Goal: Share content

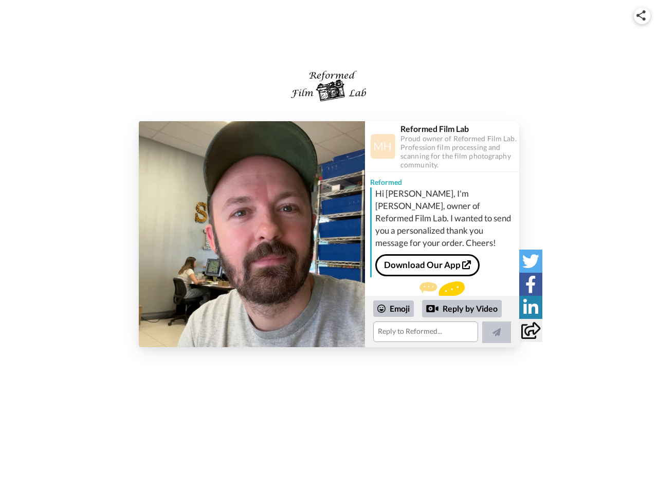
click at [642, 15] on img at bounding box center [640, 15] width 9 height 10
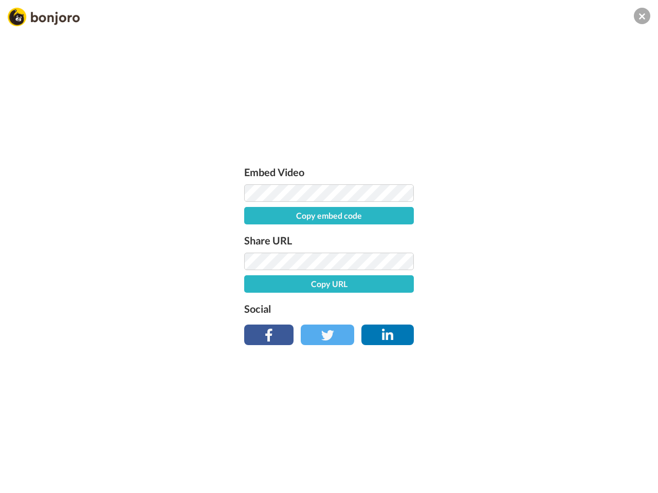
click at [252, 234] on label "Share URL" at bounding box center [329, 240] width 170 height 16
click at [442, 322] on div "Embed Video Copy embed code Share URL Copy URL Social" at bounding box center [329, 302] width 658 height 493
click at [394, 309] on label "Social" at bounding box center [329, 309] width 170 height 16
click at [462, 309] on div "Embed Video Copy embed code Share URL Copy URL Social" at bounding box center [329, 302] width 658 height 493
click at [497, 333] on div "Embed Video Copy embed code Share URL Copy URL Social" at bounding box center [329, 302] width 658 height 493
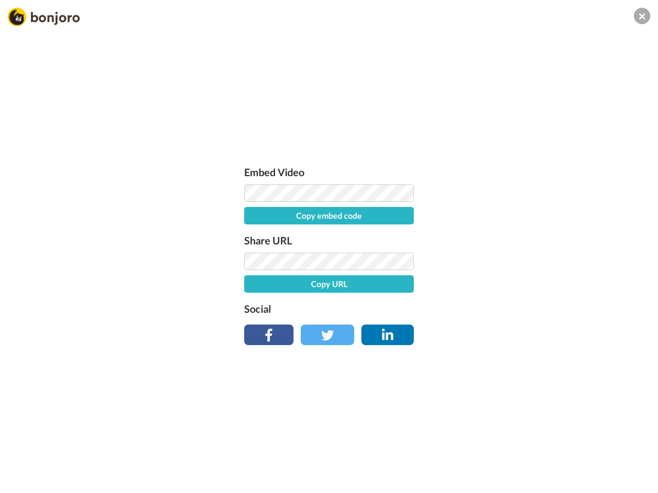
click at [530, 261] on div "Embed Video Copy embed code Share URL Copy URL Social" at bounding box center [329, 302] width 658 height 493
click at [530, 284] on div "Embed Video Copy embed code Share URL Copy URL Social" at bounding box center [329, 302] width 658 height 493
click at [530, 307] on div "Embed Video Copy embed code Share URL Copy URL Social" at bounding box center [329, 302] width 658 height 493
click at [530, 330] on div "Embed Video Copy embed code Share URL Copy URL Social" at bounding box center [329, 302] width 658 height 493
